Goal: Task Accomplishment & Management: Complete application form

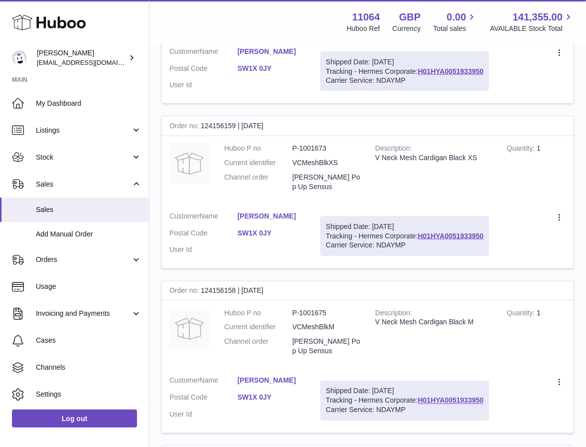
click at [450, 186] on td "Description V Neck Mesh Cardigan Black XS" at bounding box center [434, 170] width 132 height 68
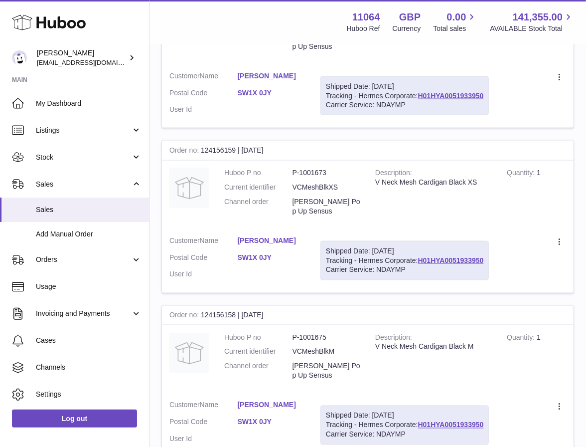
scroll to position [841, 0]
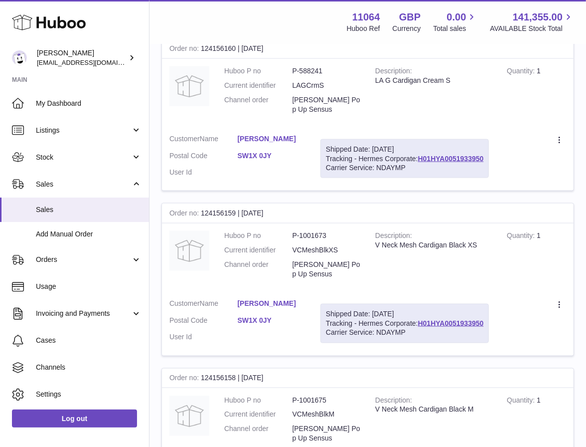
click at [517, 233] on strong "Quantity" at bounding box center [522, 236] width 30 height 10
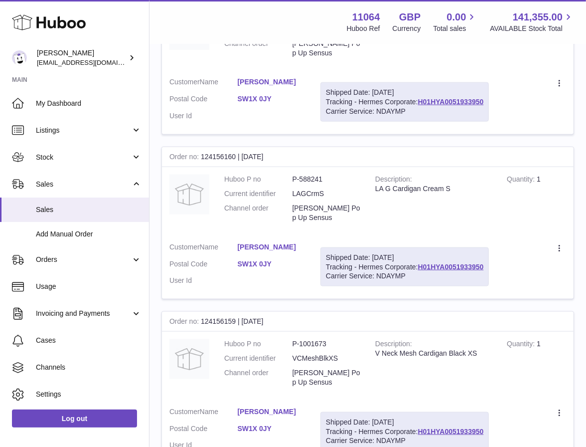
scroll to position [748, 0]
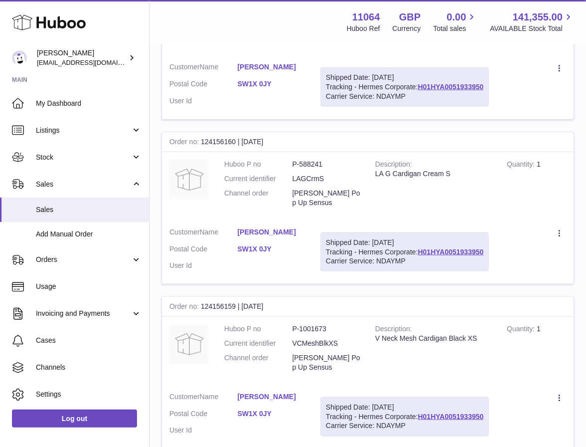
click at [527, 216] on td "Quantity 1" at bounding box center [537, 186] width 74 height 68
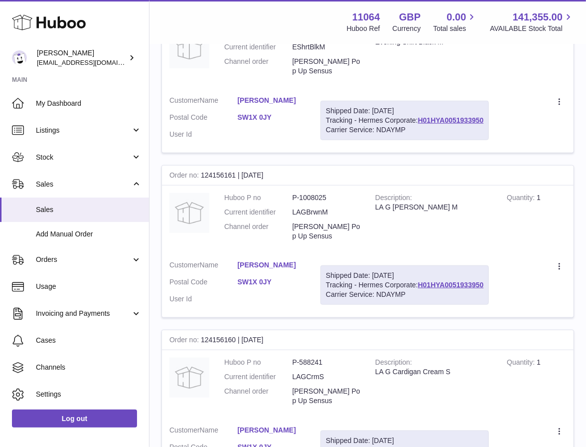
scroll to position [550, 0]
click at [490, 192] on td "Description LA G Cardigan Brown M" at bounding box center [434, 219] width 132 height 68
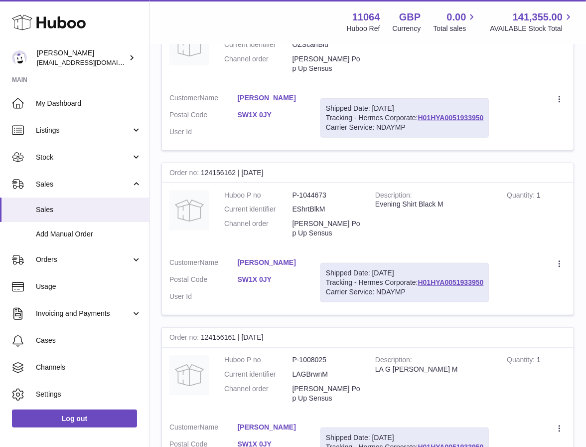
scroll to position [364, 0]
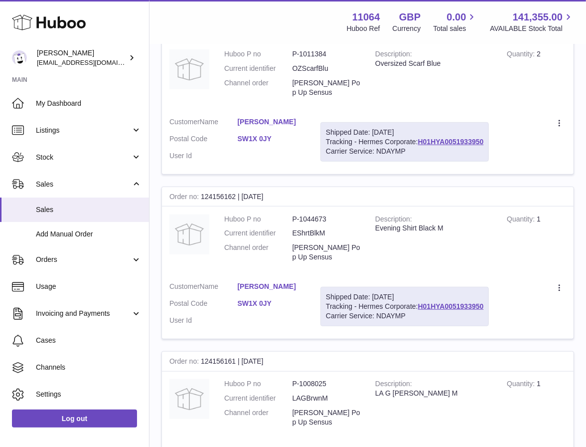
click at [506, 196] on div "Order no 124156162 | 5th Sep" at bounding box center [368, 197] width 412 height 20
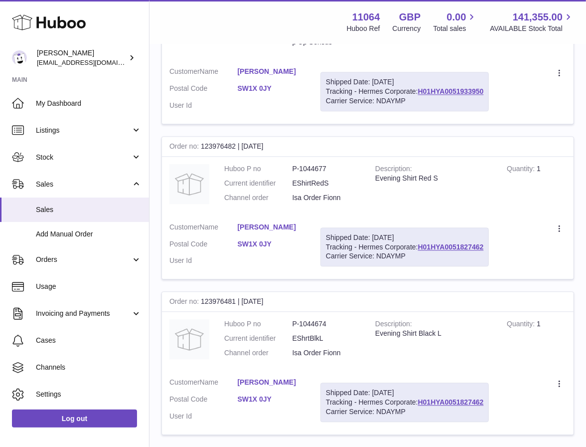
scroll to position [1498, 0]
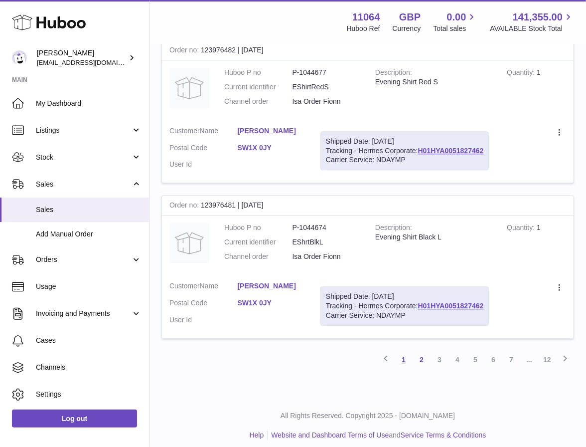
click at [404, 352] on link "1" at bounding box center [404, 359] width 18 height 18
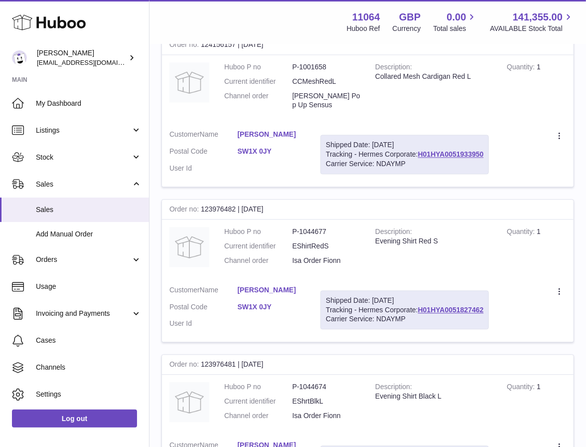
scroll to position [1328, 0]
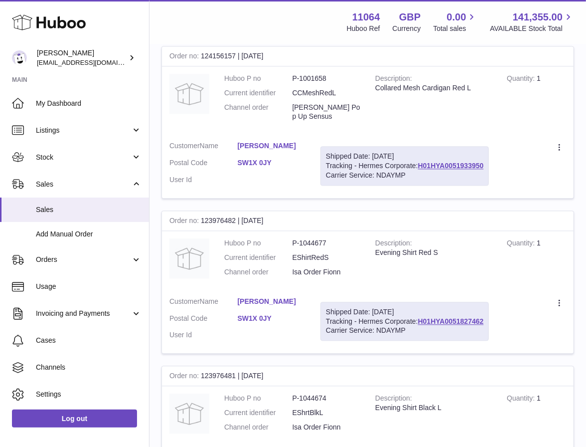
click at [445, 248] on div "Evening Shirt Red S" at bounding box center [433, 252] width 117 height 9
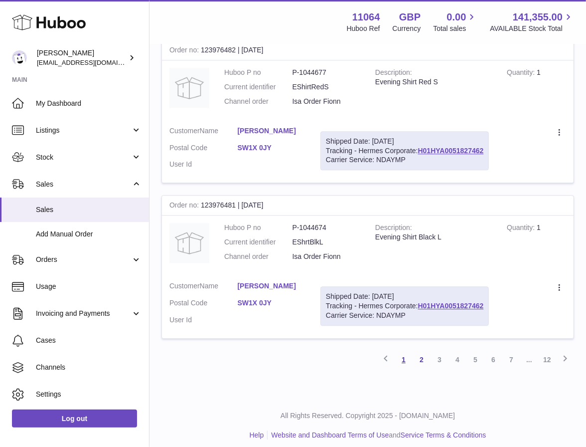
click at [400, 350] on link "1" at bounding box center [404, 359] width 18 height 18
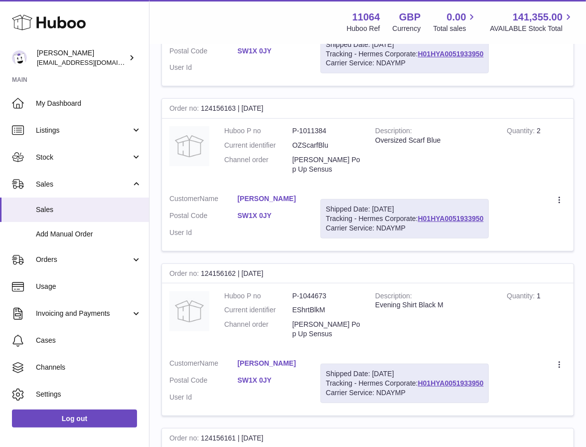
scroll to position [45, 0]
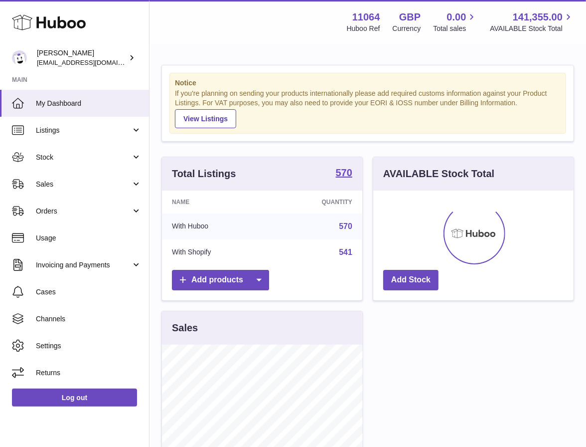
scroll to position [155, 200]
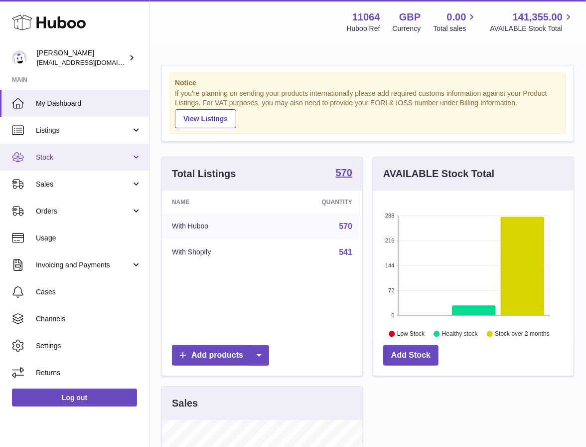
click at [93, 164] on link "Stock" at bounding box center [74, 157] width 149 height 27
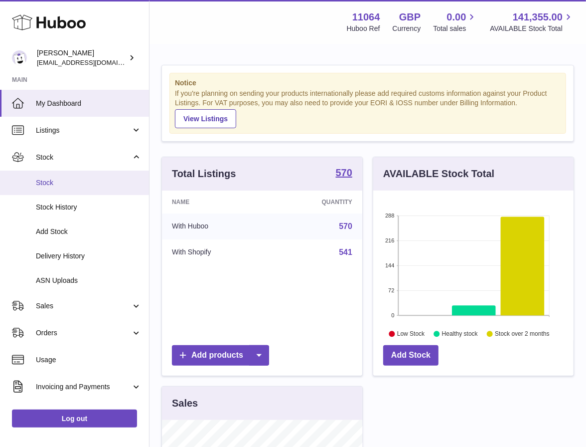
click at [94, 189] on link "Stock" at bounding box center [74, 182] width 149 height 24
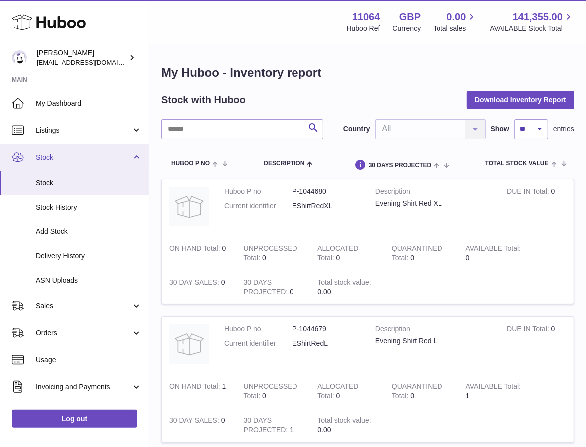
click at [106, 153] on span "Stock" at bounding box center [83, 157] width 95 height 9
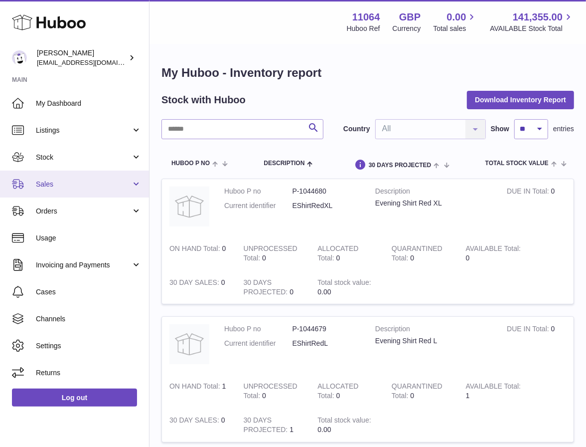
click at [101, 186] on span "Sales" at bounding box center [83, 183] width 95 height 9
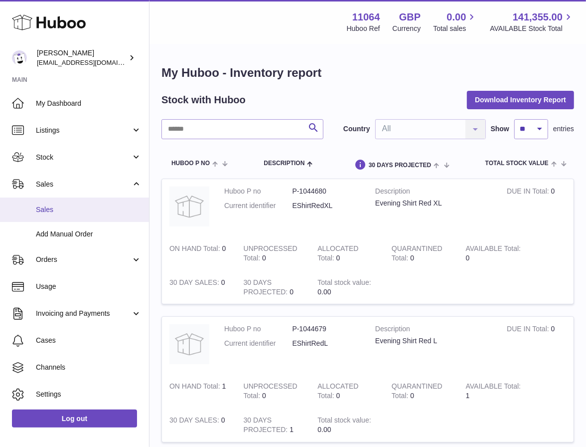
click at [105, 211] on span "Sales" at bounding box center [89, 209] width 106 height 9
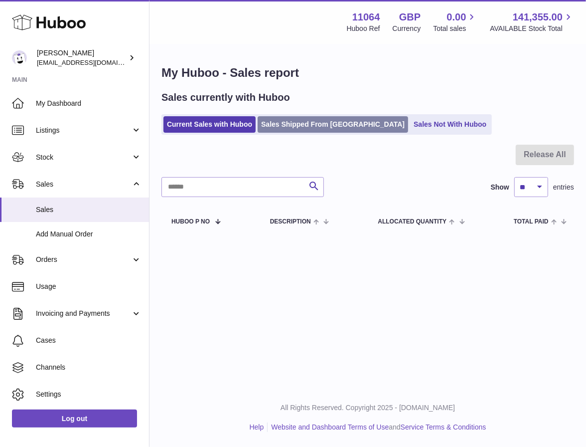
click at [316, 122] on link "Sales Shipped From [GEOGRAPHIC_DATA]" at bounding box center [333, 124] width 151 height 16
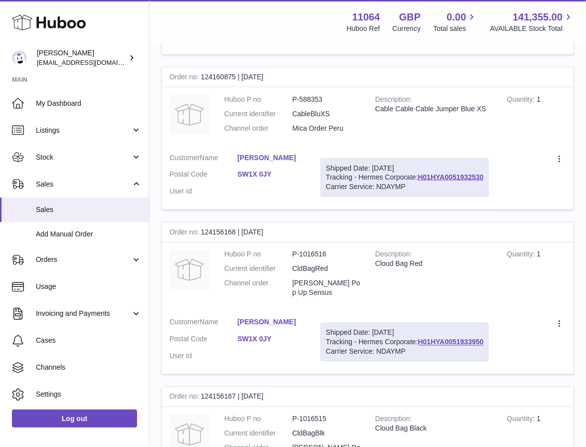
scroll to position [1461, 0]
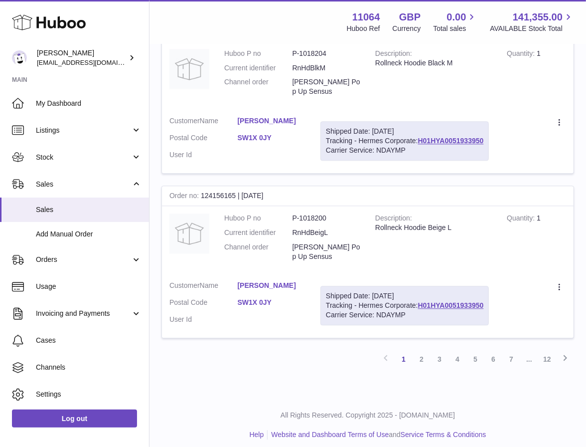
click at [421, 350] on link "2" at bounding box center [422, 359] width 18 height 18
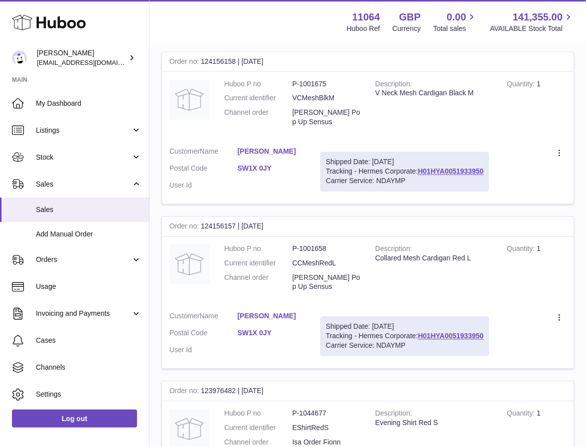
scroll to position [1498, 0]
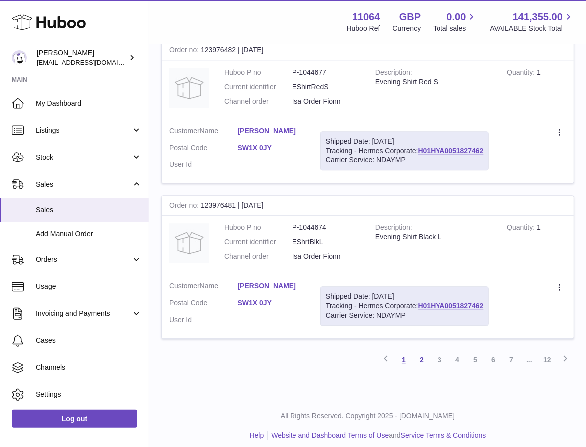
click at [402, 350] on link "1" at bounding box center [404, 359] width 18 height 18
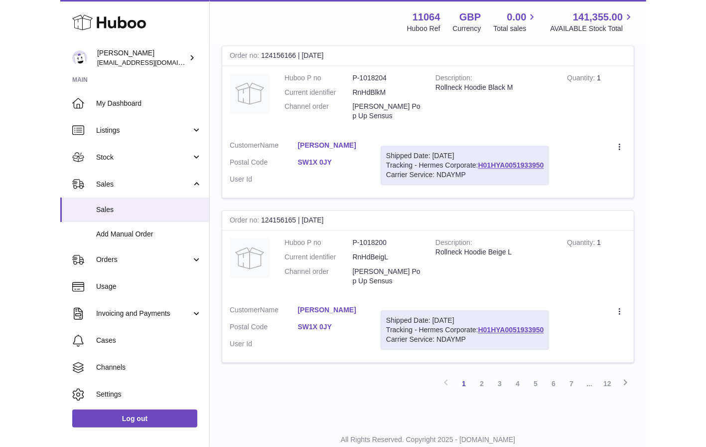
scroll to position [1436, 0]
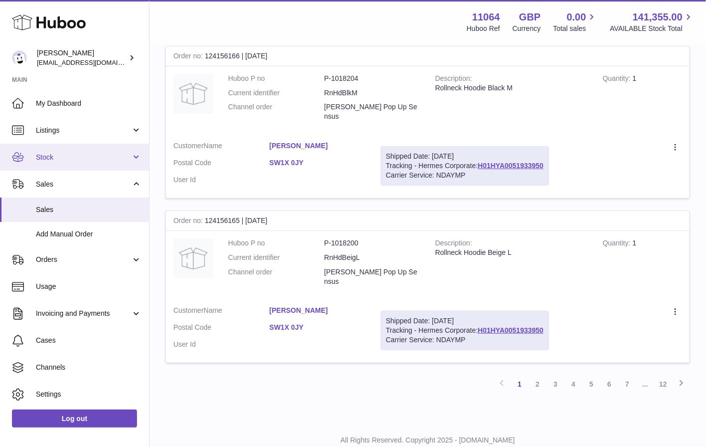
click at [93, 152] on link "Stock" at bounding box center [74, 157] width 149 height 27
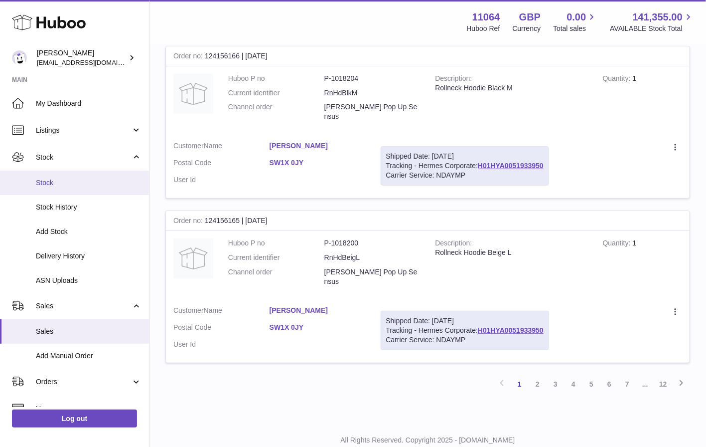
click at [104, 182] on span "Stock" at bounding box center [89, 182] width 106 height 9
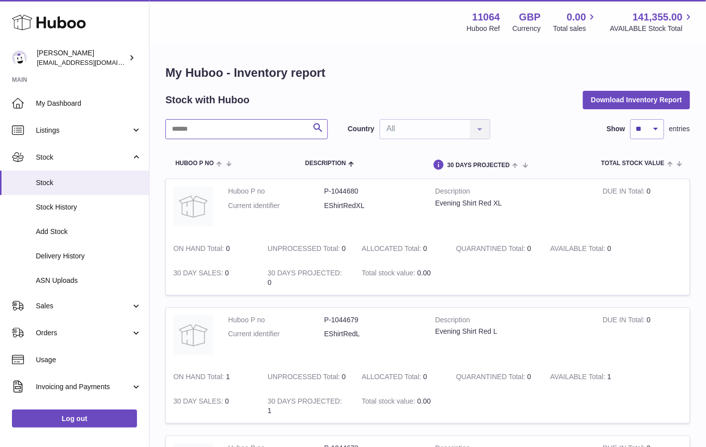
click at [236, 130] on input "text" at bounding box center [247, 129] width 163 height 20
drag, startPoint x: 247, startPoint y: 125, endPoint x: 234, endPoint y: 140, distance: 20.5
type input "********"
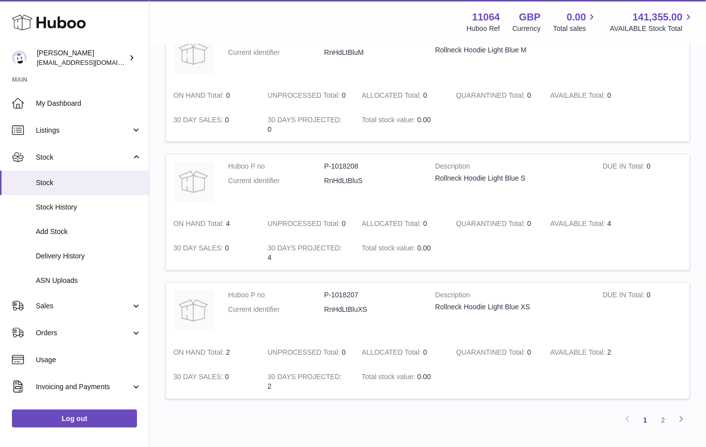
scroll to position [1053, 0]
click at [661, 416] on link "2" at bounding box center [664, 419] width 18 height 18
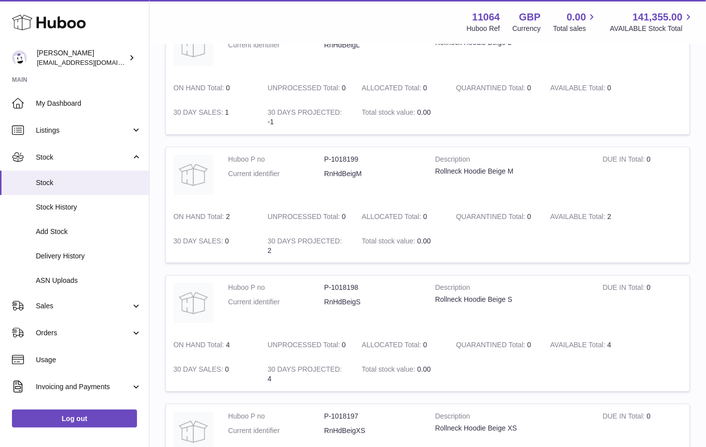
scroll to position [936, 0]
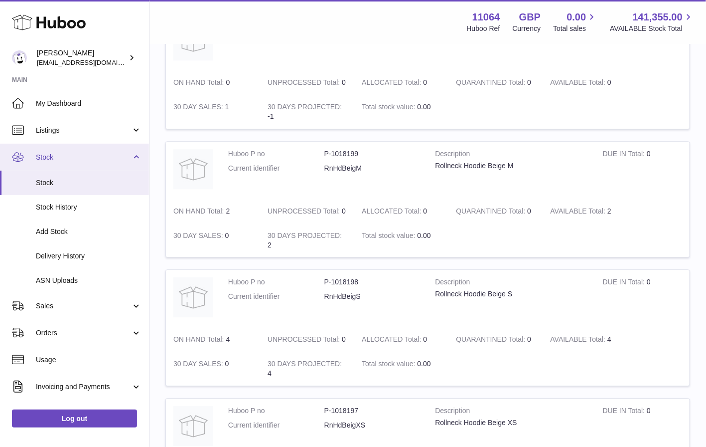
click at [84, 165] on link "Stock" at bounding box center [74, 157] width 149 height 27
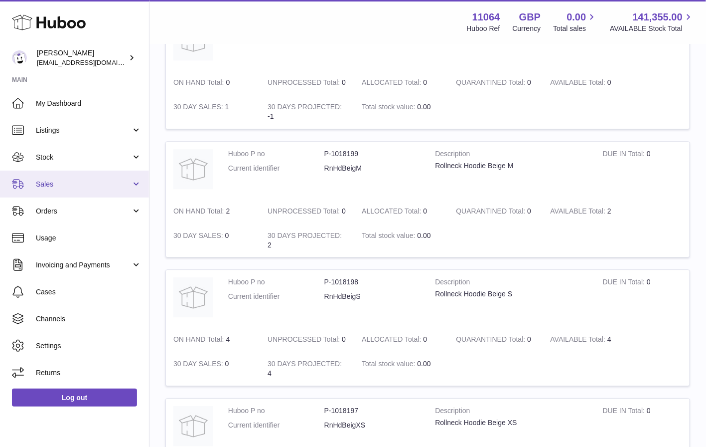
click at [88, 191] on link "Sales" at bounding box center [74, 183] width 149 height 27
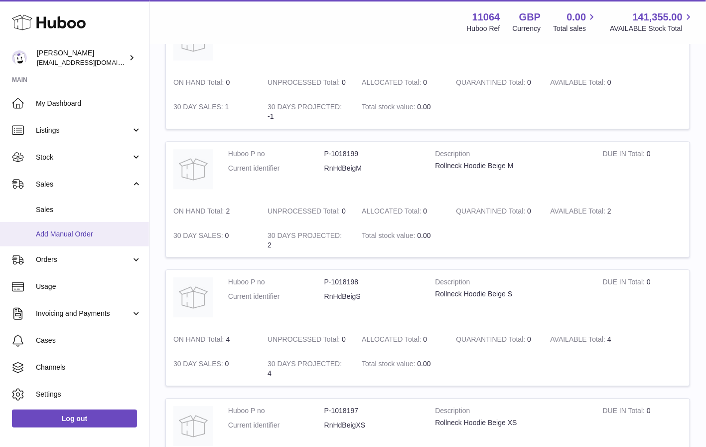
click at [95, 233] on span "Add Manual Order" at bounding box center [89, 233] width 106 height 9
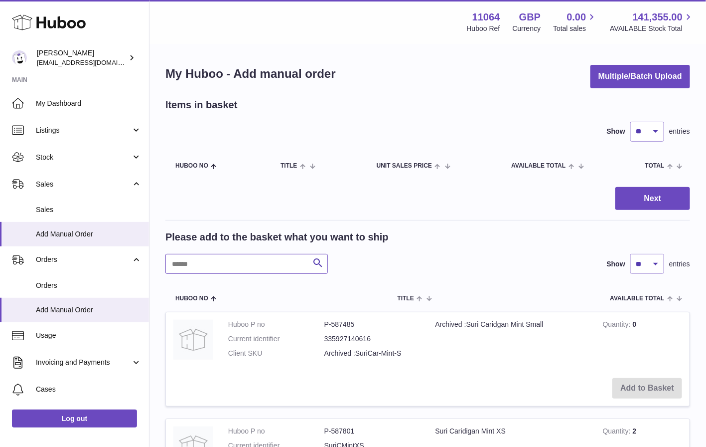
click at [240, 263] on input "text" at bounding box center [247, 264] width 163 height 20
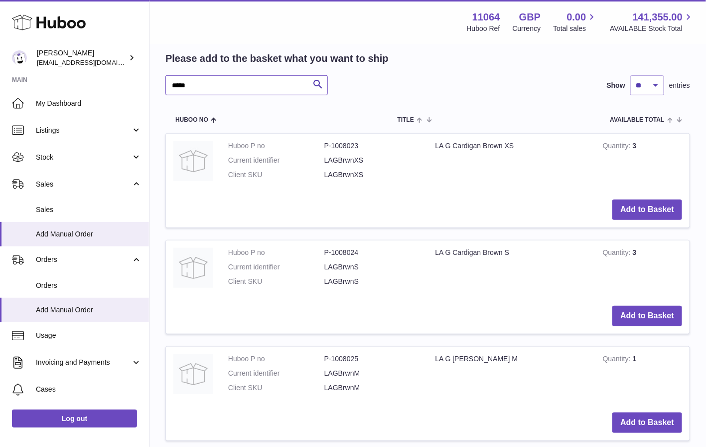
scroll to position [183, 0]
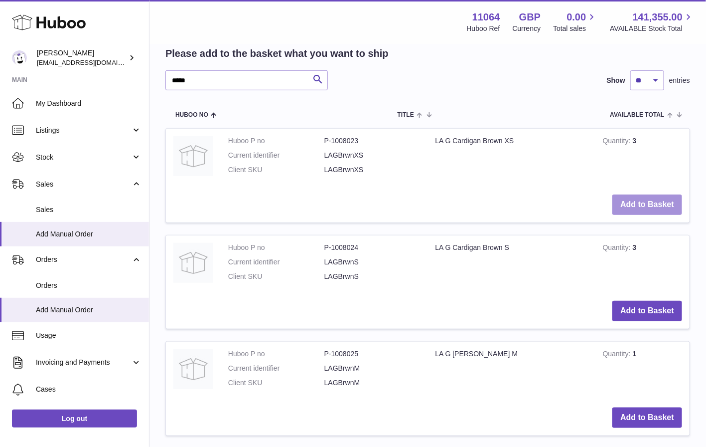
click at [650, 207] on button "Add to Basket" at bounding box center [648, 204] width 70 height 20
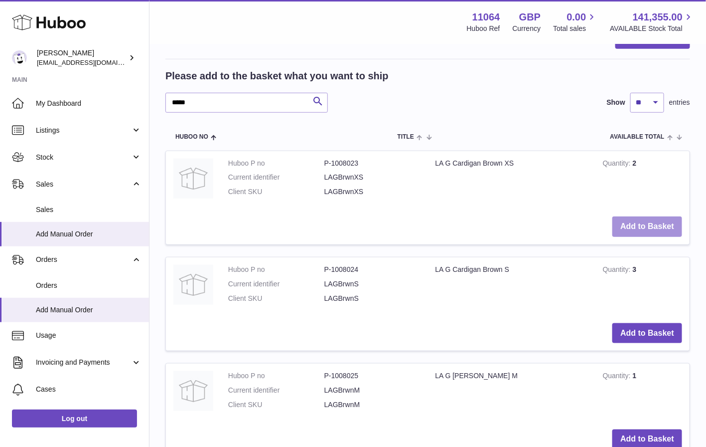
scroll to position [0, 0]
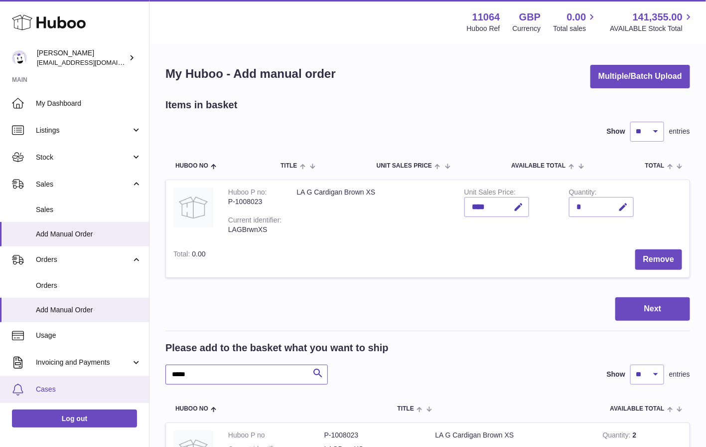
drag, startPoint x: 230, startPoint y: 377, endPoint x: 140, endPoint y: 377, distance: 89.7
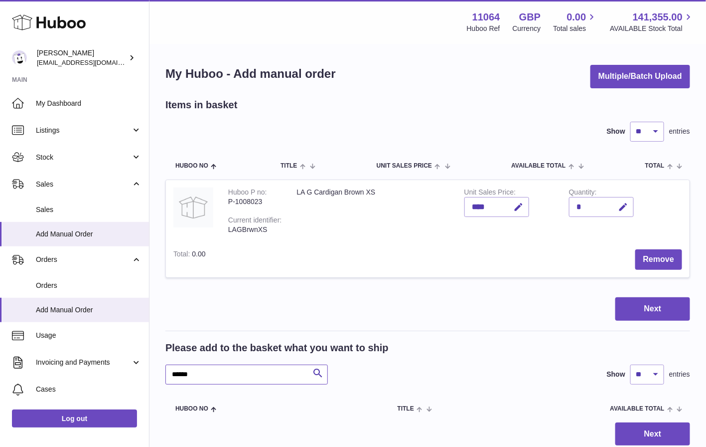
scroll to position [76, 0]
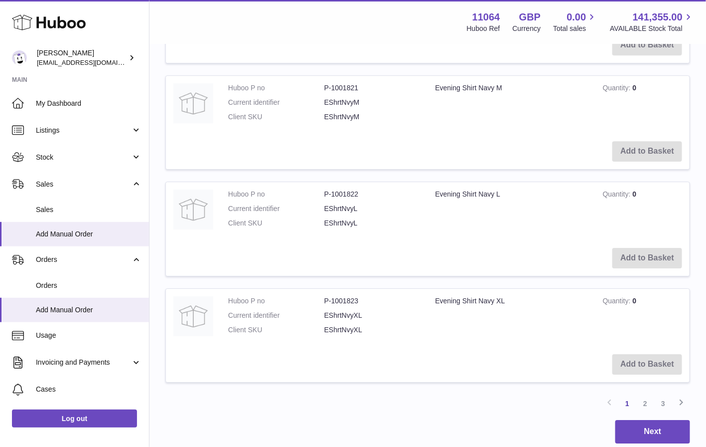
scroll to position [1162, 0]
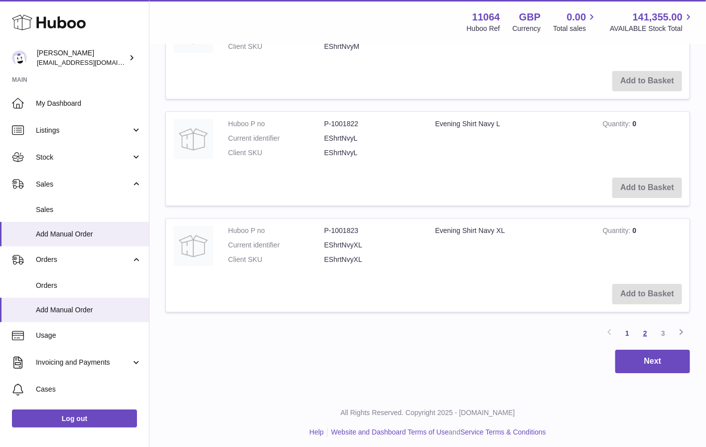
click at [645, 328] on link "2" at bounding box center [646, 333] width 18 height 18
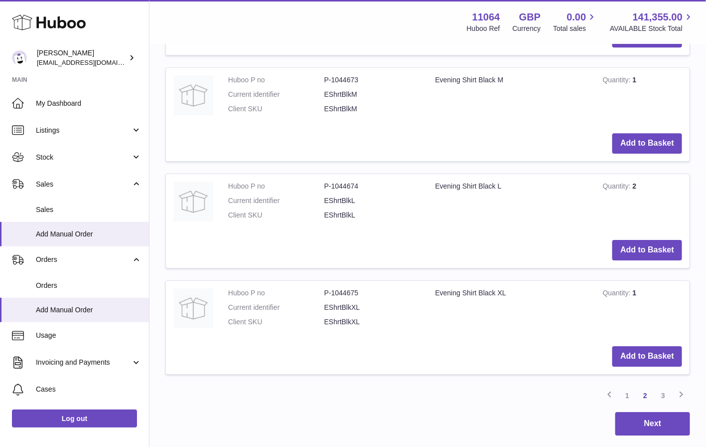
scroll to position [1162, 0]
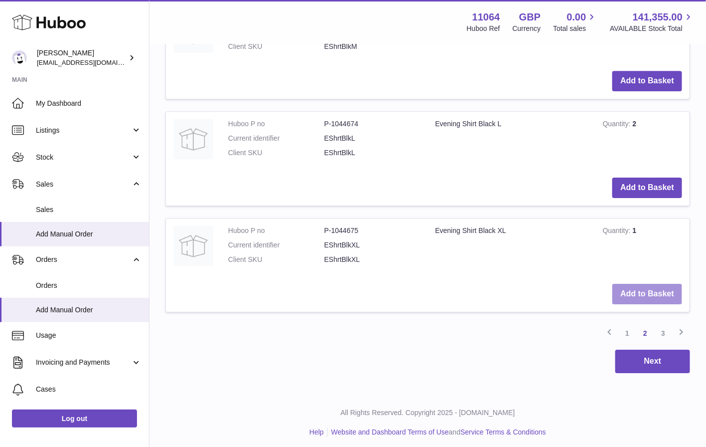
click at [639, 284] on button "Add to Basket" at bounding box center [648, 294] width 70 height 20
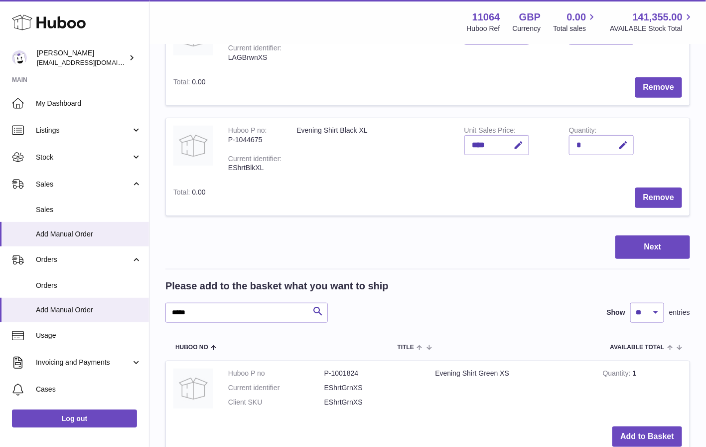
scroll to position [178, 0]
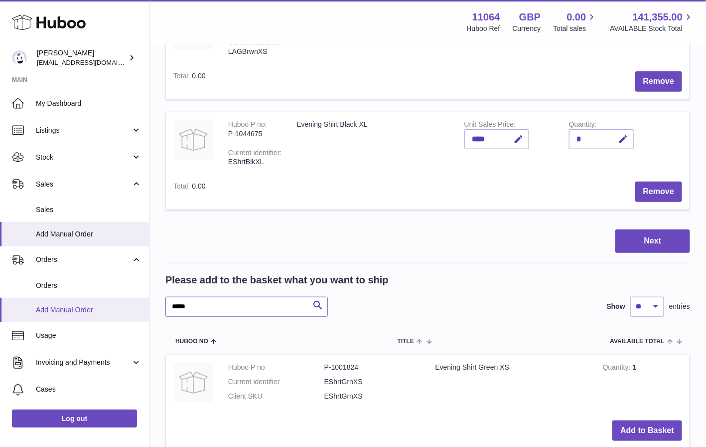
drag, startPoint x: 271, startPoint y: 305, endPoint x: 126, endPoint y: 304, distance: 145.1
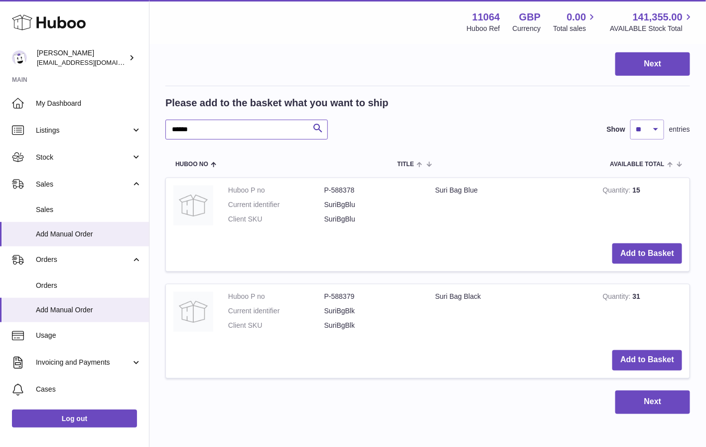
scroll to position [356, 0]
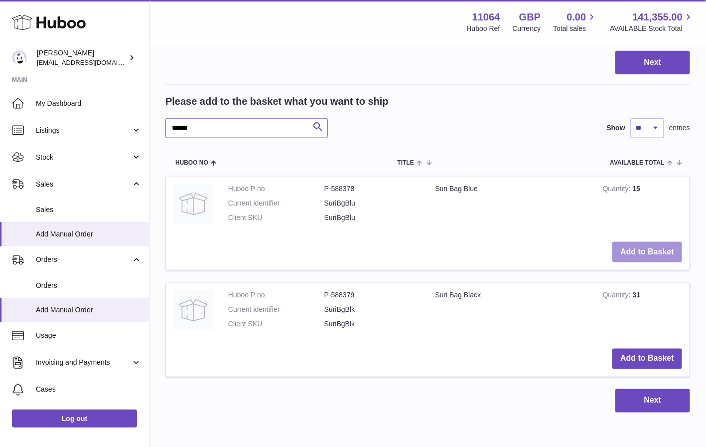
type input "******"
click at [657, 249] on button "Add to Basket" at bounding box center [648, 252] width 70 height 20
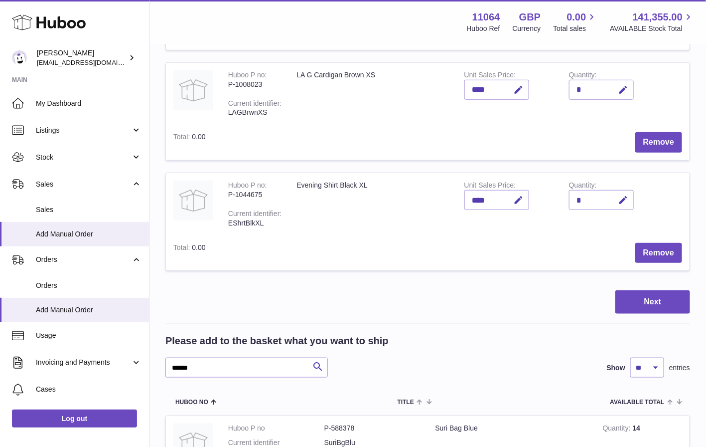
scroll to position [114, 0]
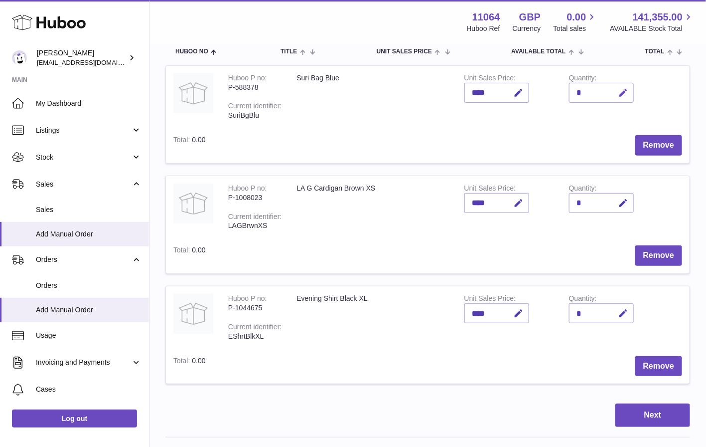
click at [628, 92] on icon "button" at bounding box center [624, 93] width 10 height 10
type input "*"
click at [620, 93] on icon "submit" at bounding box center [624, 92] width 9 height 9
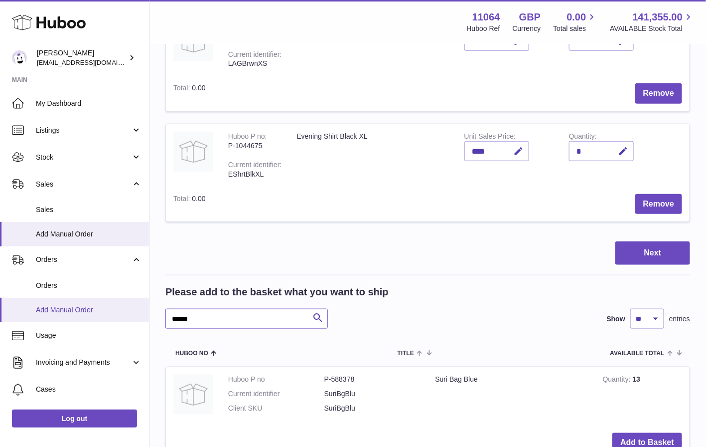
drag, startPoint x: 235, startPoint y: 317, endPoint x: 129, endPoint y: 314, distance: 106.2
click at [129, 314] on div "Huboo Isabella Michell imichellrs@gmail.com Main My Dashboard Listings Not with…" at bounding box center [353, 203] width 706 height 958
type input "*"
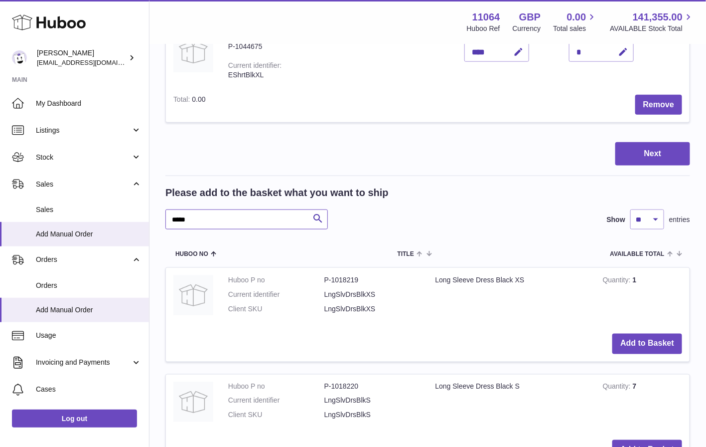
scroll to position [279, 0]
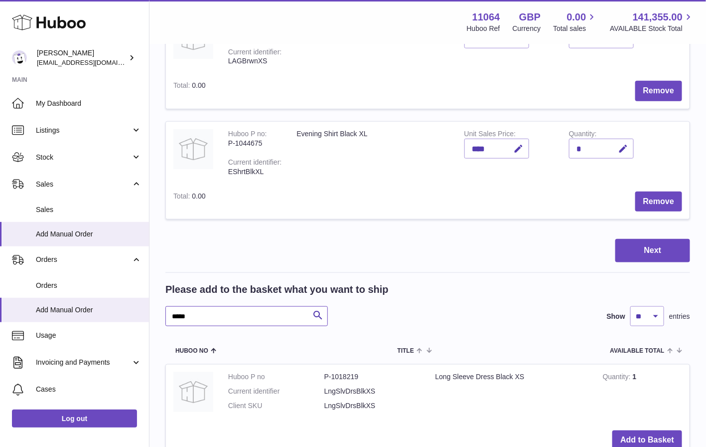
drag, startPoint x: 217, startPoint y: 315, endPoint x: 149, endPoint y: 315, distance: 68.3
click at [150, 315] on div "My Huboo - Add manual order Multiple/Batch Upload Items in basket Show ** ** **…" at bounding box center [428, 352] width 557 height 1173
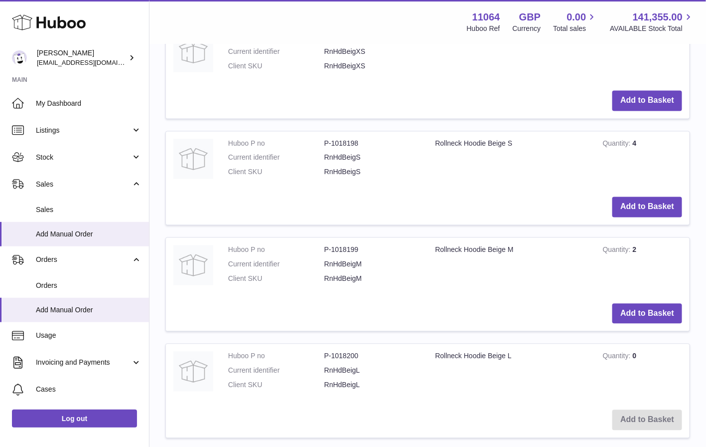
scroll to position [619, 0]
click at [656, 308] on button "Add to Basket" at bounding box center [648, 313] width 70 height 20
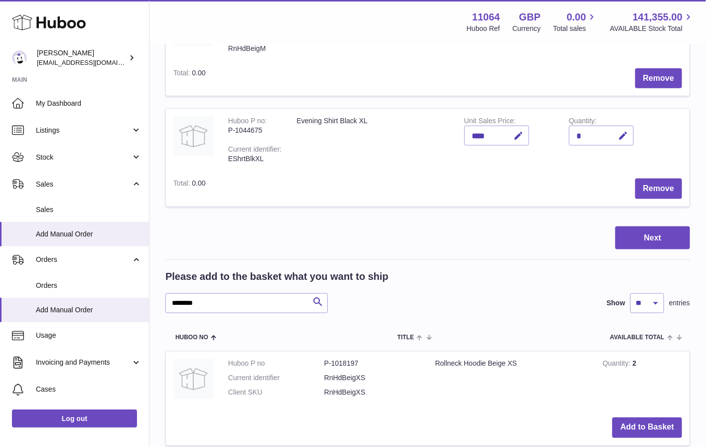
scroll to position [410, 0]
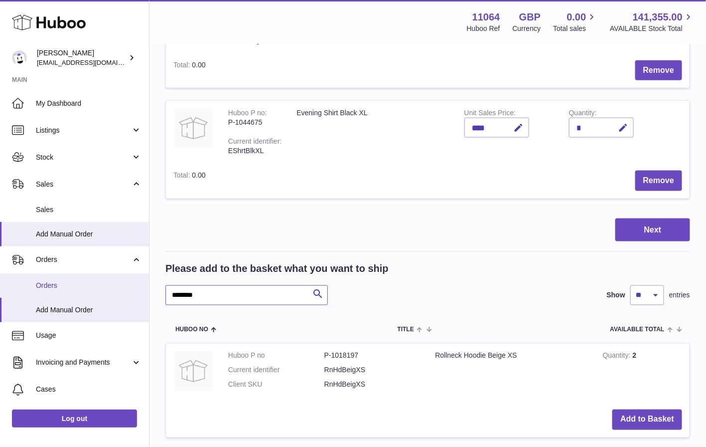
drag, startPoint x: 234, startPoint y: 294, endPoint x: 144, endPoint y: 292, distance: 90.3
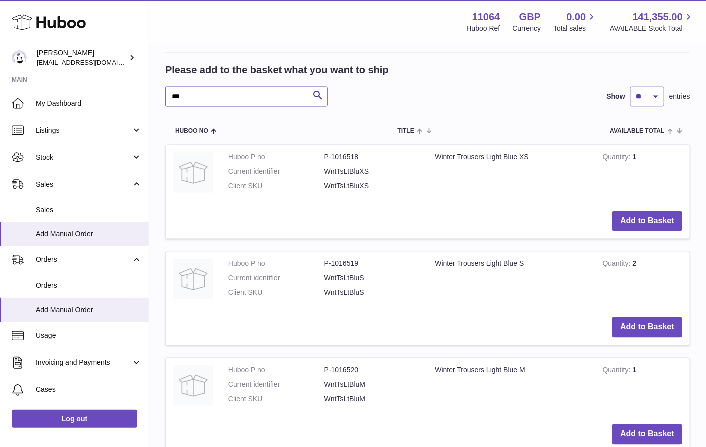
scroll to position [611, 0]
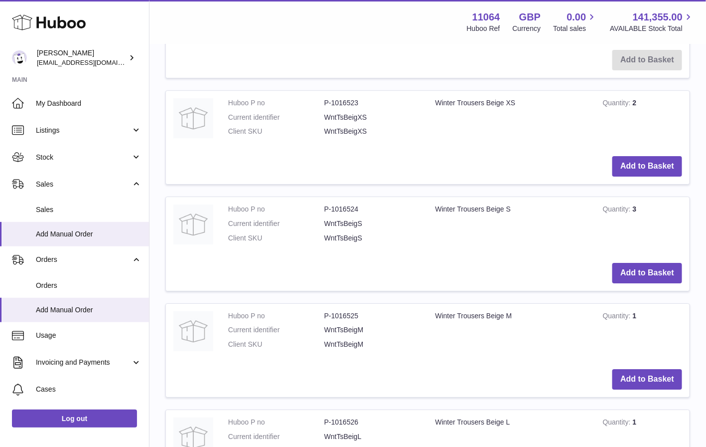
scroll to position [1249, 0]
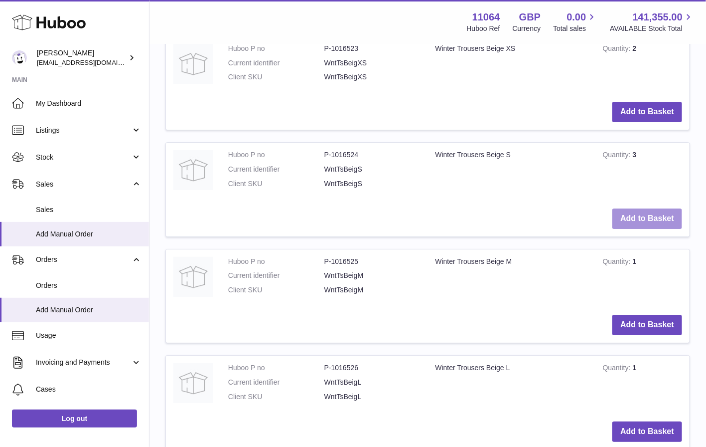
click at [659, 211] on button "Add to Basket" at bounding box center [648, 218] width 70 height 20
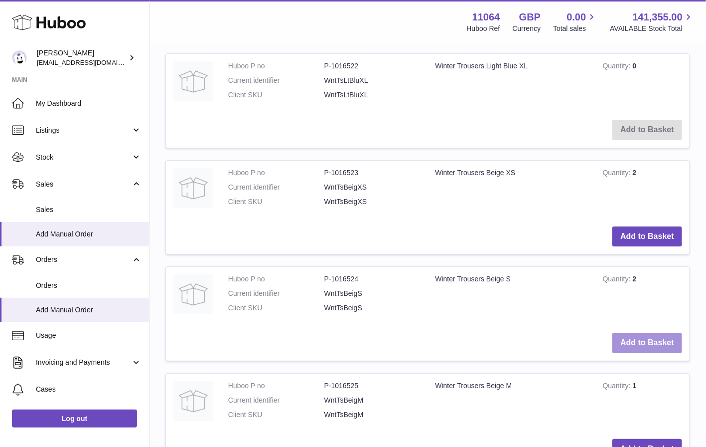
scroll to position [1602, 0]
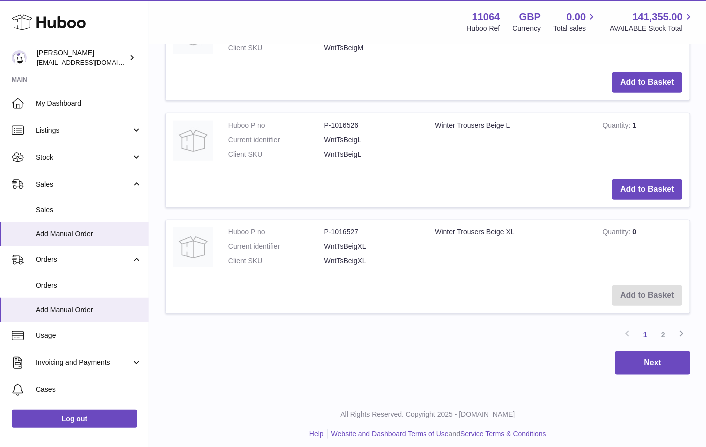
click at [667, 328] on link "2" at bounding box center [664, 335] width 18 height 18
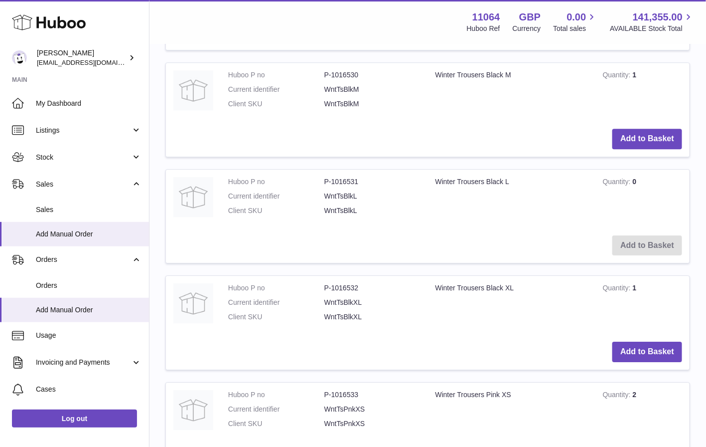
scroll to position [1005, 0]
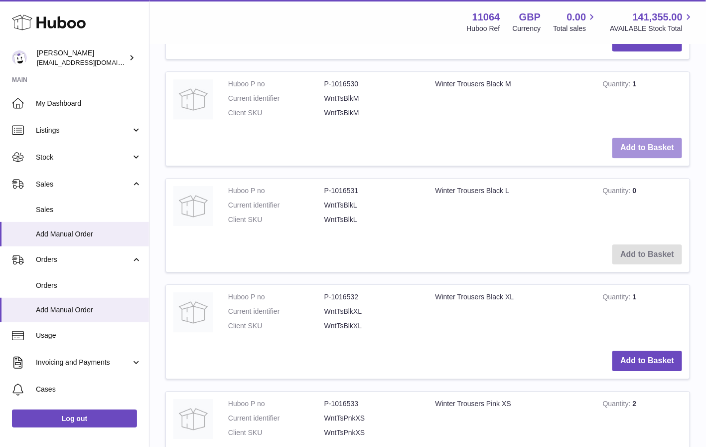
click at [651, 148] on button "Add to Basket" at bounding box center [648, 148] width 70 height 20
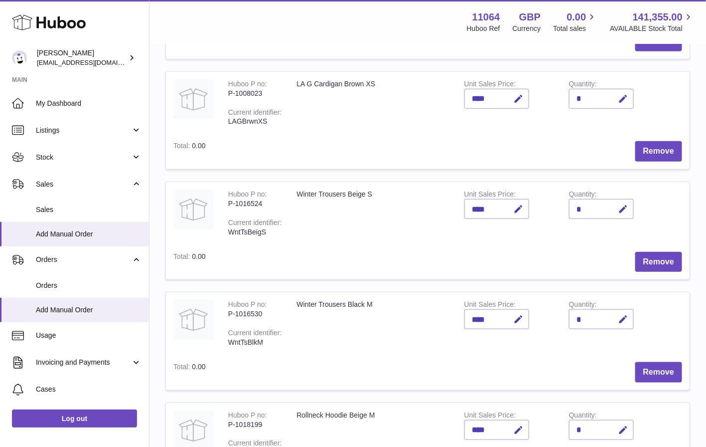
scroll to position [799, 0]
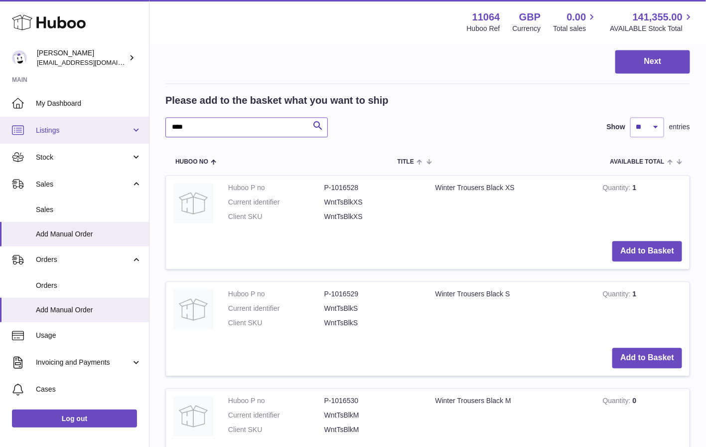
drag, startPoint x: 247, startPoint y: 123, endPoint x: 120, endPoint y: 122, distance: 126.6
click at [120, 122] on div "Huboo Isabella Michell imichellrs@gmail.com Main My Dashboard Listings Not with…" at bounding box center [353, 283] width 706 height 2165
type input "****"
click at [479, 282] on td "Rollneck Hoodie Beige S" at bounding box center [512, 311] width 168 height 58
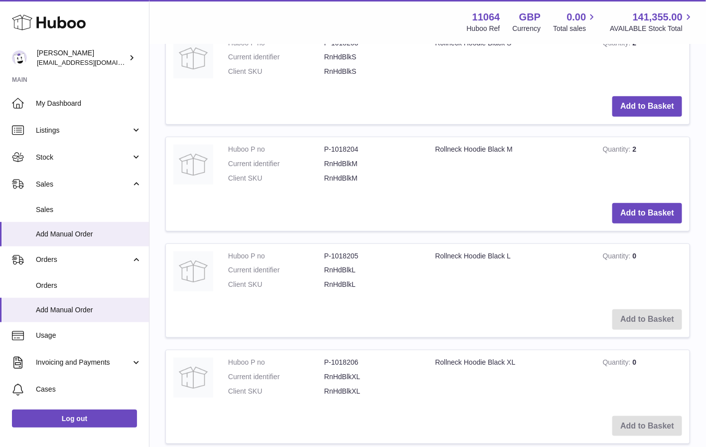
scroll to position [1661, 0]
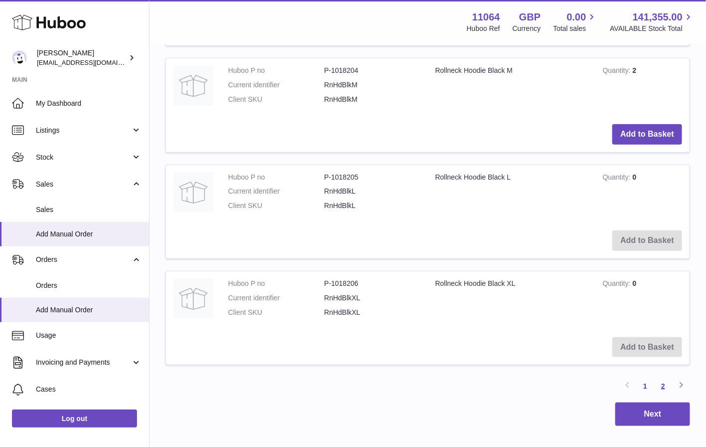
click at [665, 377] on link "2" at bounding box center [664, 386] width 18 height 18
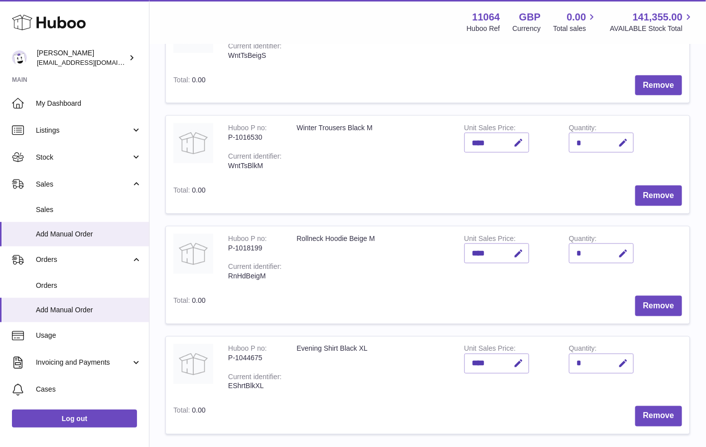
scroll to position [469, 0]
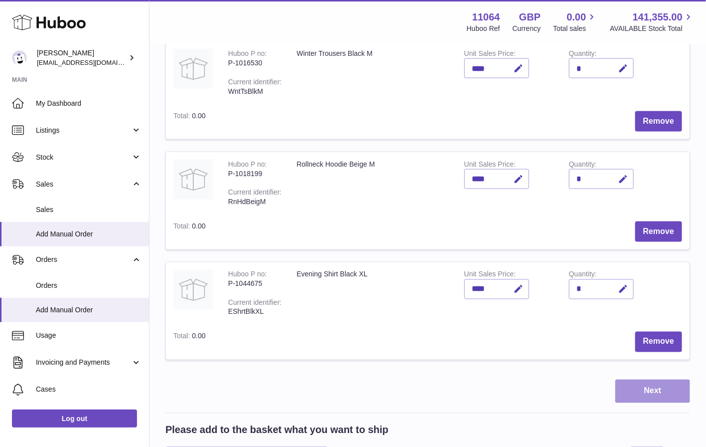
click at [658, 391] on button "Next" at bounding box center [653, 390] width 75 height 23
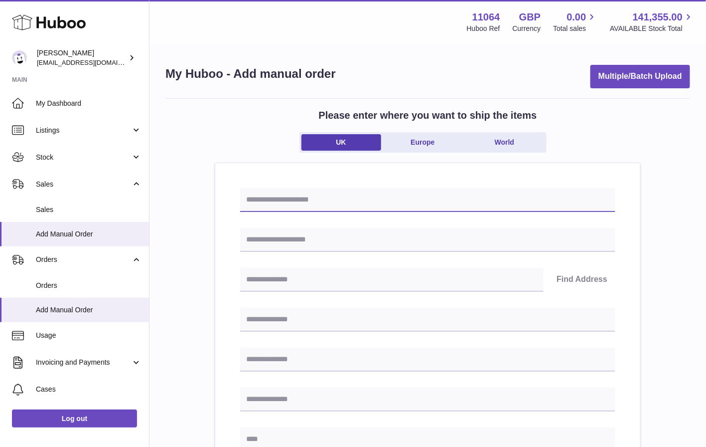
click at [324, 196] on input "text" at bounding box center [427, 200] width 375 height 24
type input "**********"
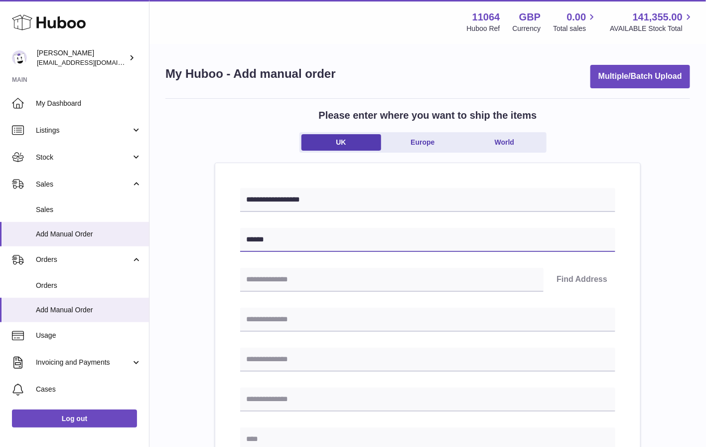
type input "**********"
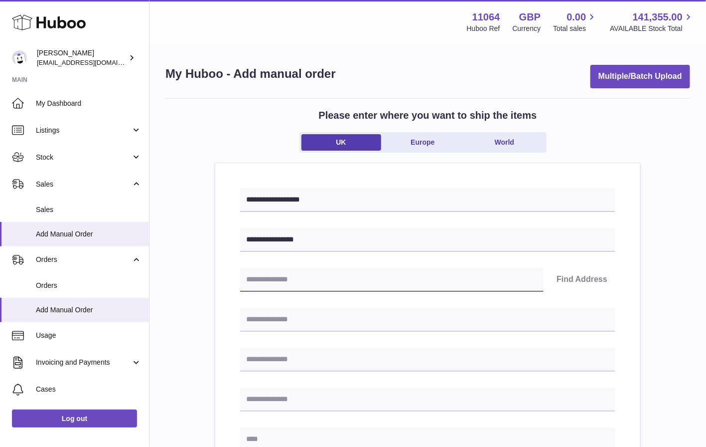
click at [324, 286] on input "text" at bounding box center [392, 280] width 304 height 24
type input "*******"
click at [574, 285] on button "Find Address" at bounding box center [582, 280] width 67 height 24
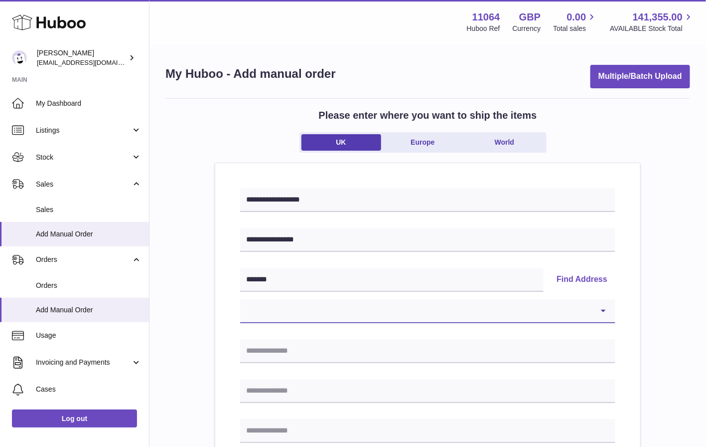
click at [578, 302] on select "**********" at bounding box center [427, 311] width 375 height 24
select select "*"
click at [240, 299] on select "**********" at bounding box center [427, 311] width 375 height 24
type input "**********"
type input "******"
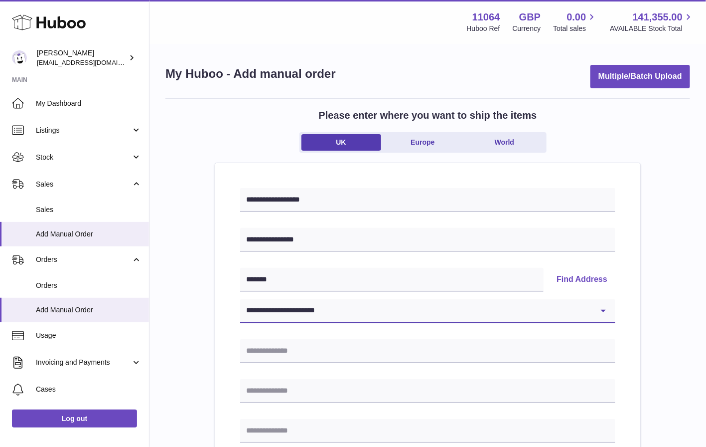
type input "*******"
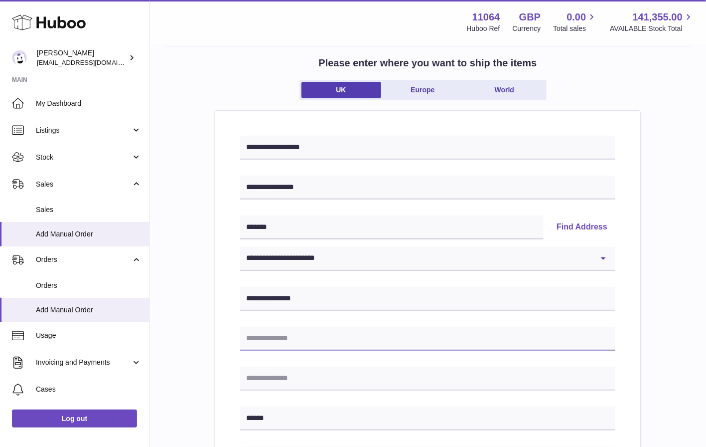
click at [447, 340] on input "text" at bounding box center [427, 339] width 375 height 24
type input "**********"
click at [628, 331] on div "**********" at bounding box center [427, 441] width 425 height 661
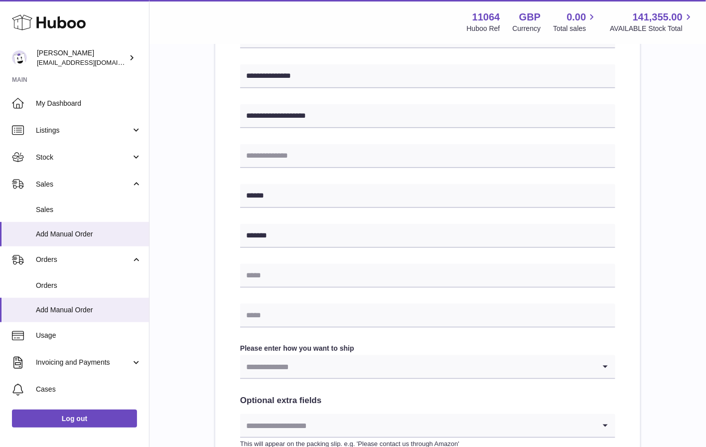
scroll to position [277, 0]
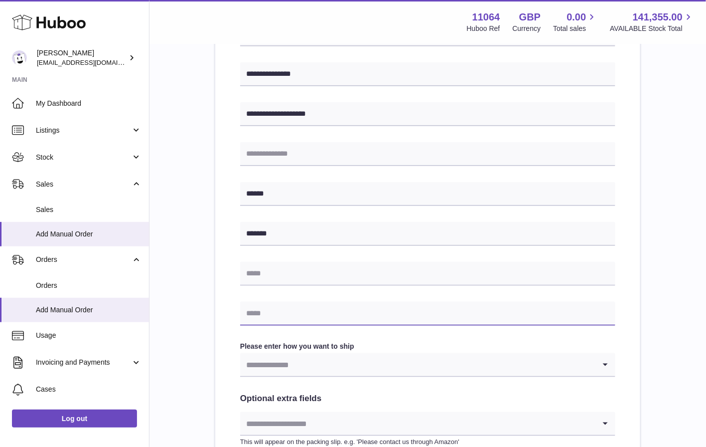
click at [428, 312] on input "text" at bounding box center [427, 314] width 375 height 24
type input "**********"
click at [628, 337] on div "**********" at bounding box center [427, 216] width 425 height 661
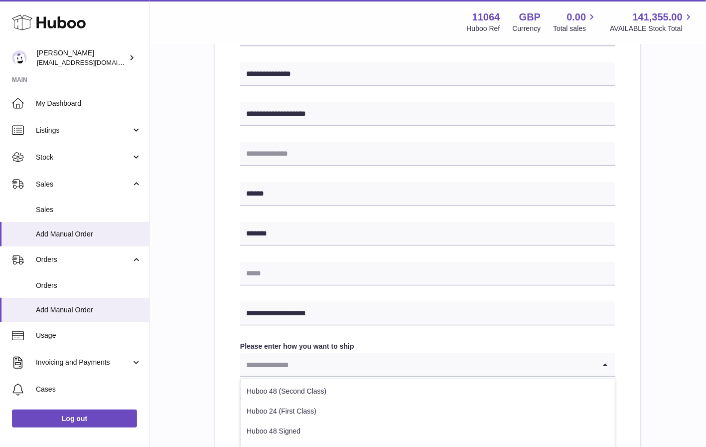
click at [595, 360] on input "Search for option" at bounding box center [417, 364] width 355 height 23
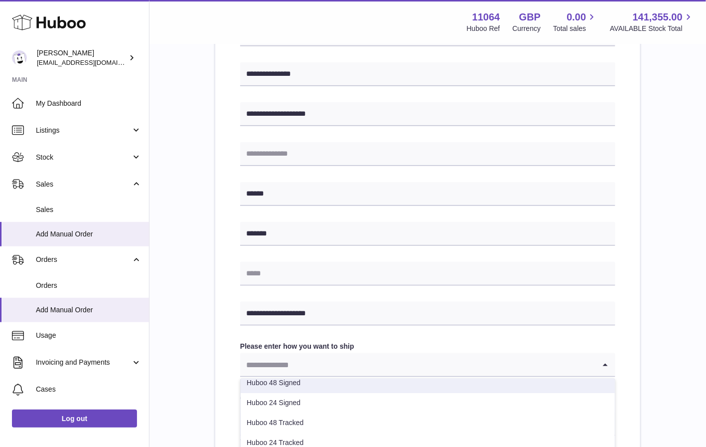
scroll to position [42, 0]
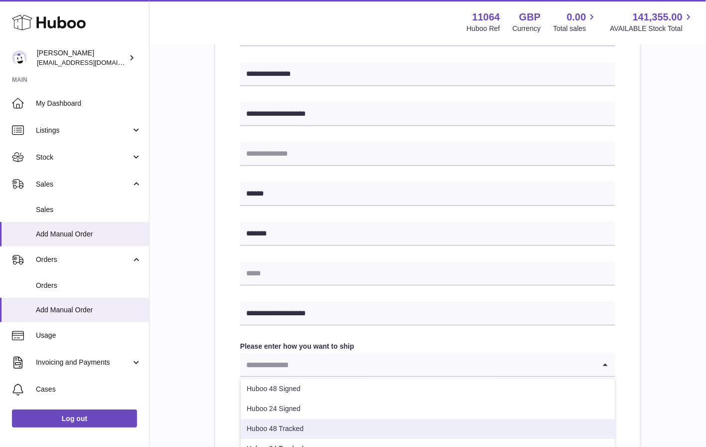
click at [493, 422] on li "Huboo 48 Tracked" at bounding box center [428, 429] width 374 height 20
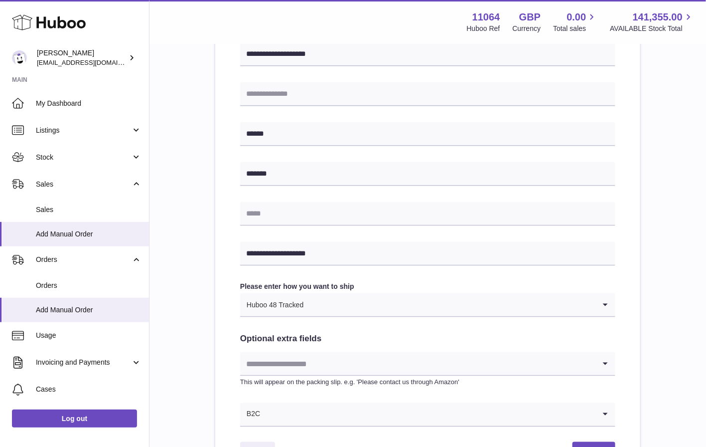
scroll to position [355, 0]
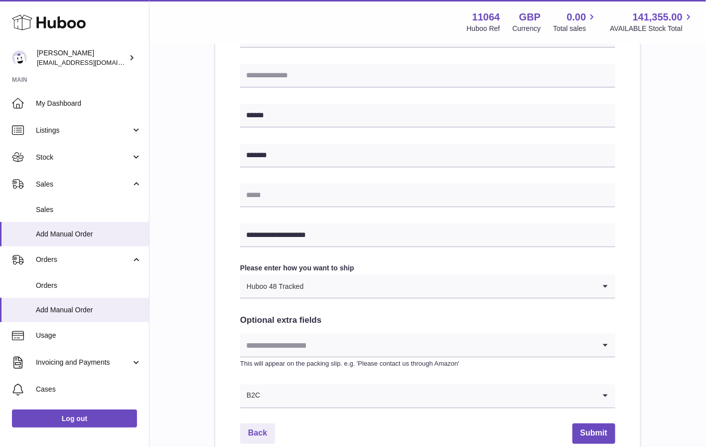
click at [495, 292] on input "Search for option" at bounding box center [450, 286] width 292 height 23
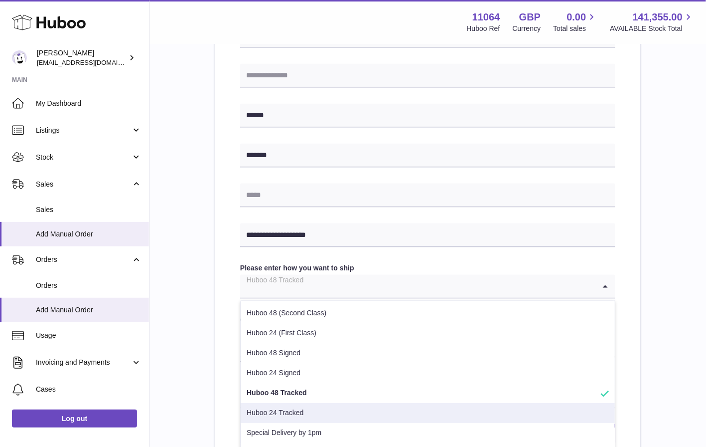
click at [436, 408] on li "Huboo 24 Tracked" at bounding box center [428, 413] width 374 height 20
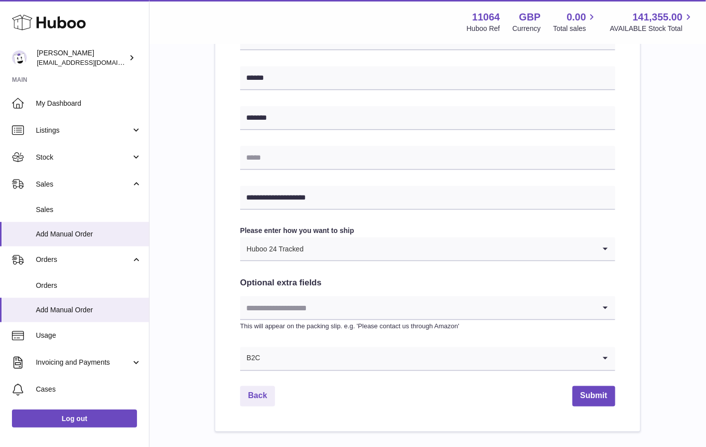
scroll to position [397, 0]
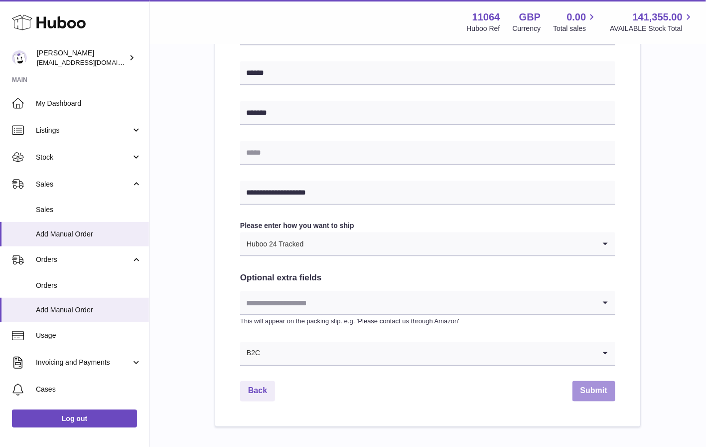
click at [596, 392] on button "Submit" at bounding box center [594, 391] width 43 height 20
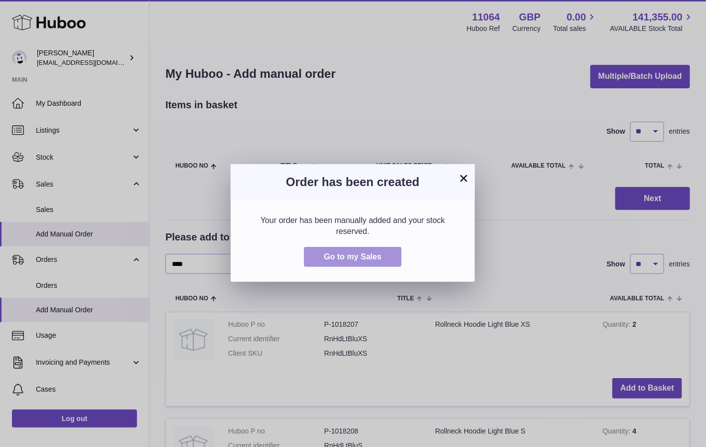
click at [359, 256] on span "Go to my Sales" at bounding box center [353, 256] width 58 height 8
